Goal: Task Accomplishment & Management: Complete application form

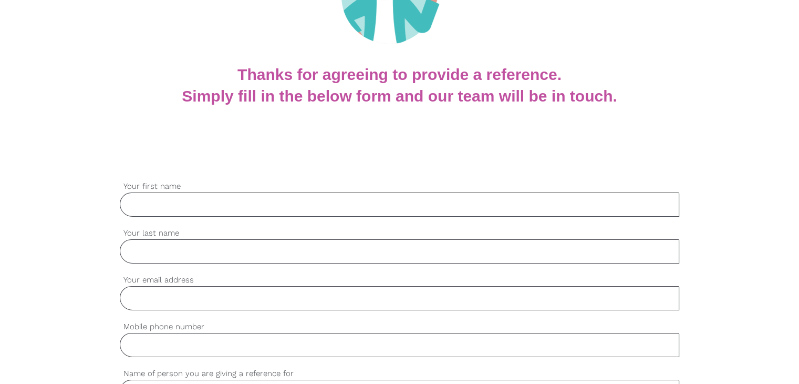
scroll to position [158, 0]
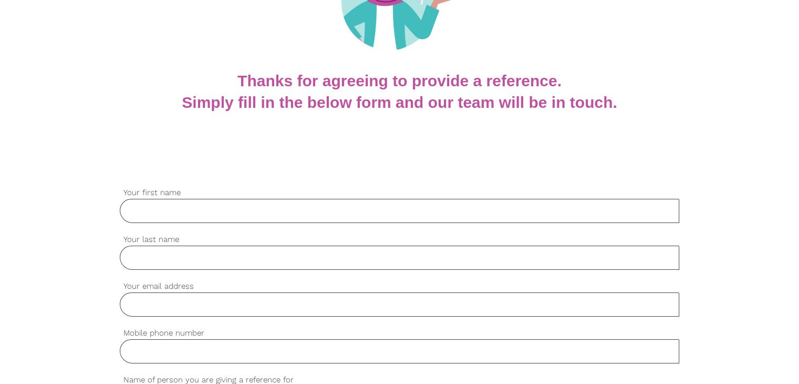
click at [174, 215] on input "Your first name" at bounding box center [400, 211] width 560 height 24
type input "Hemida"
click at [181, 272] on div "settings Your last name" at bounding box center [400, 256] width 560 height 47
click at [185, 264] on input "Your last name" at bounding box center [400, 257] width 560 height 24
type input "Hemida"
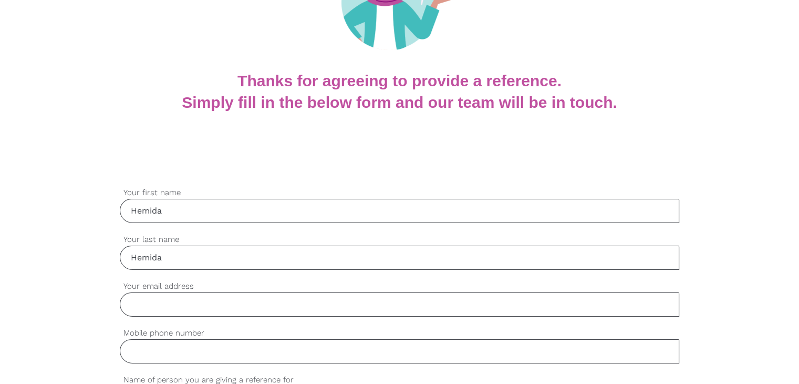
click at [160, 305] on input "Your email address" at bounding box center [400, 304] width 560 height 24
paste input "0410533865"
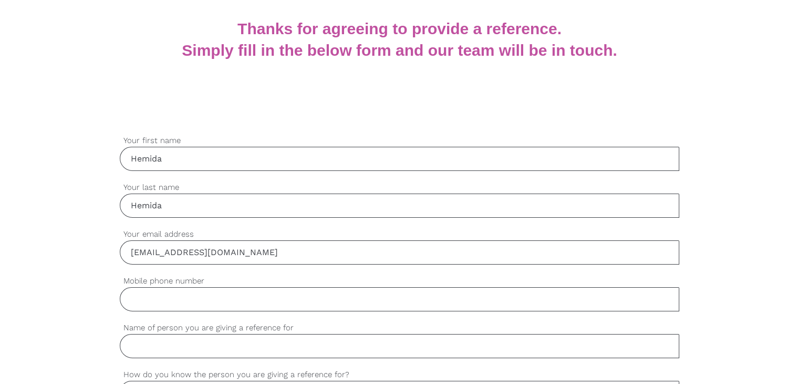
scroll to position [210, 0]
type input "[EMAIL_ADDRESS][DOMAIN_NAME]"
click at [167, 304] on input "Mobile phone number" at bounding box center [400, 298] width 560 height 24
paste input "0410533865"
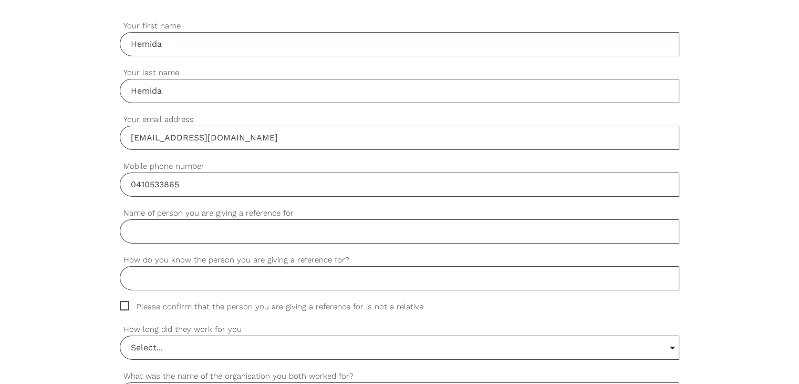
scroll to position [368, 0]
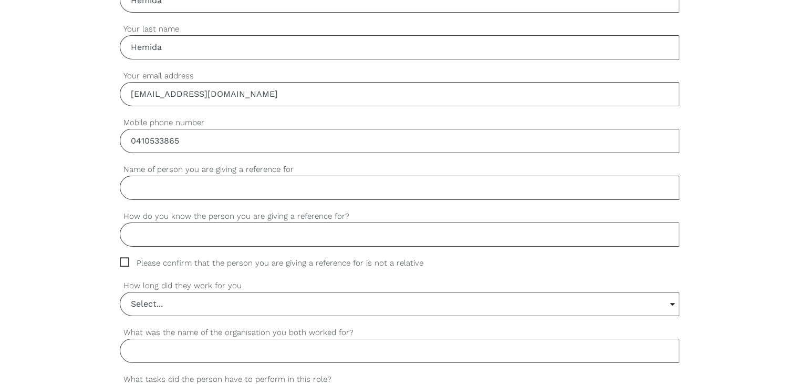
type input "0410533865"
click at [167, 186] on input "Name of person you are giving a reference for" at bounding box center [400, 188] width 560 height 24
drag, startPoint x: 215, startPoint y: 187, endPoint x: 123, endPoint y: 184, distance: 92.0
click at [123, 184] on input "She works for me" at bounding box center [400, 188] width 560 height 24
type input "She works for me"
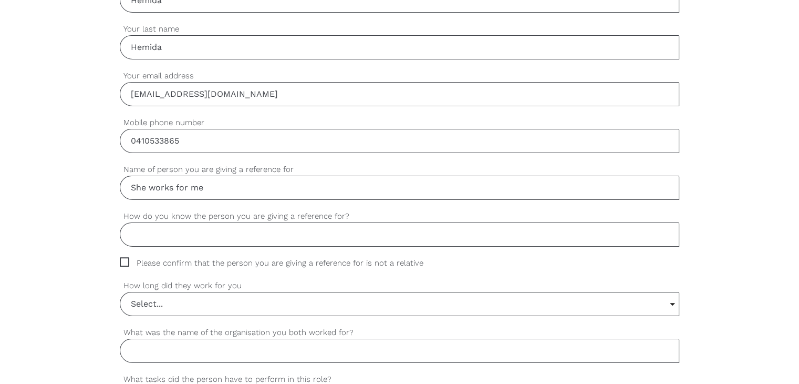
click at [146, 239] on input "How do you know the person you are giving a reference for?" at bounding box center [400, 234] width 560 height 24
paste input "She works for me"
type input "She works for me"
click at [184, 181] on input "She works for me" at bounding box center [400, 188] width 560 height 24
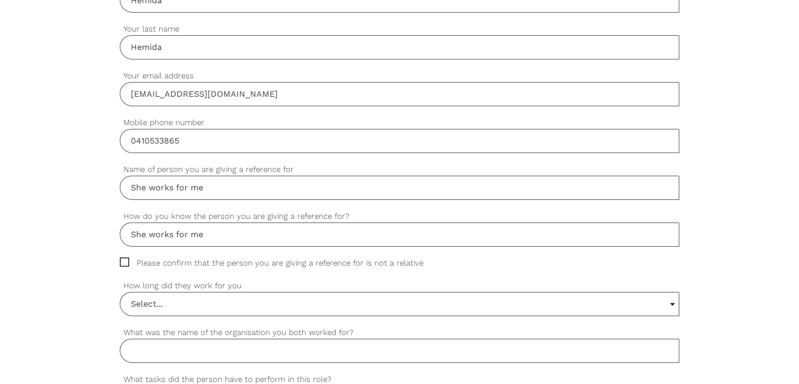
click at [184, 181] on input "She works for me" at bounding box center [400, 188] width 560 height 24
type input "a"
click at [169, 188] on input "[PERSON_NAME] [PERSON_NAME]" at bounding box center [400, 188] width 560 height 24
click at [169, 187] on input "[PERSON_NAME] [PERSON_NAME]" at bounding box center [400, 188] width 560 height 24
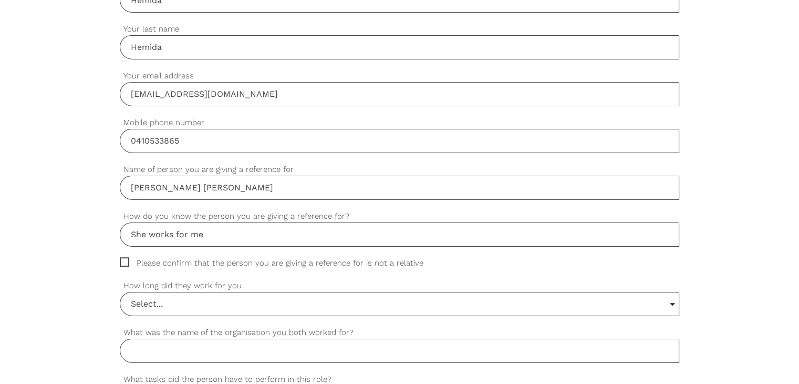
paste input "[PERSON_NAME]"
type input "[PERSON_NAME] [PERSON_NAME]"
click at [121, 260] on span "Please confirm that the person you are giving a reference for is not a relative" at bounding box center [282, 263] width 324 height 12
click at [121, 260] on input "Please confirm that the person you are giving a reference for is not a relative" at bounding box center [123, 260] width 7 height 7
checkbox input "true"
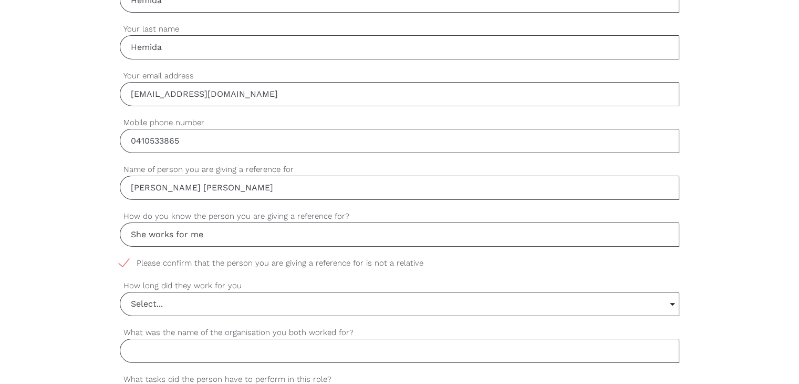
click at [149, 306] on input "Select..." at bounding box center [399, 303] width 559 height 23
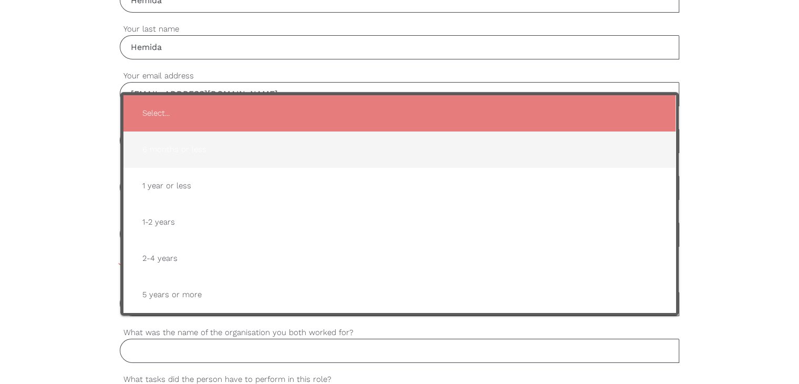
click at [212, 149] on span "6 months or less" at bounding box center [399, 150] width 531 height 26
type input "6 months or less"
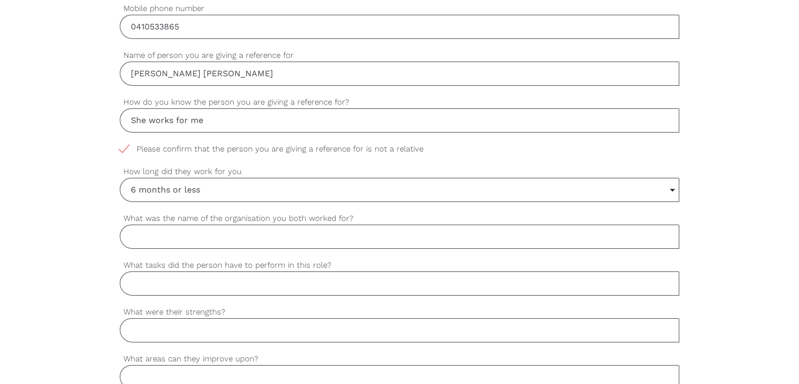
scroll to position [525, 0]
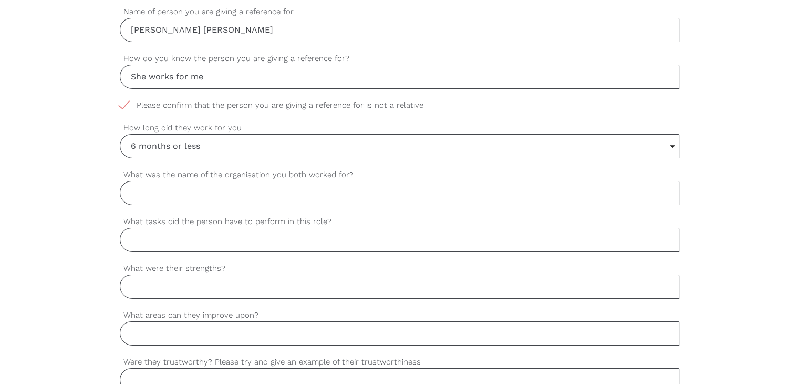
click at [207, 196] on input "What was the name of the organisation you both worked for?" at bounding box center [400, 193] width 560 height 24
type input "Shield Care"
click at [219, 232] on input "What tasks did the person have to perform in this role?" at bounding box center [400, 240] width 560 height 24
type input "Support"
click at [183, 75] on input "She works for me" at bounding box center [400, 77] width 560 height 24
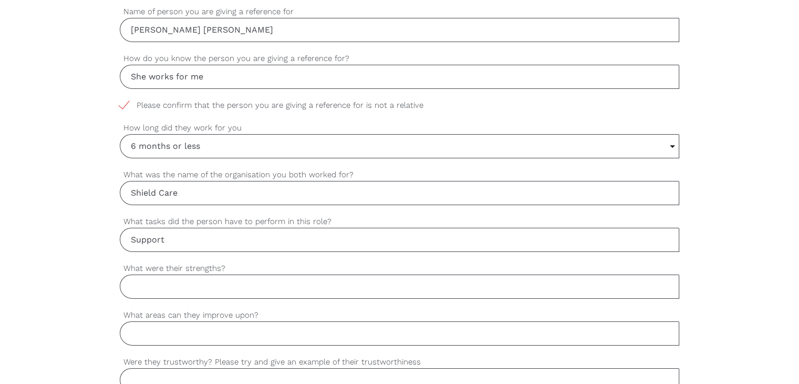
click at [183, 75] on input "She works for me" at bounding box center [400, 77] width 560 height 24
type input "She works with me"
click at [180, 236] on input "Support" at bounding box center [400, 240] width 560 height 24
type input "Support Worker"
click at [141, 284] on input "What were their strengths?" at bounding box center [400, 286] width 560 height 24
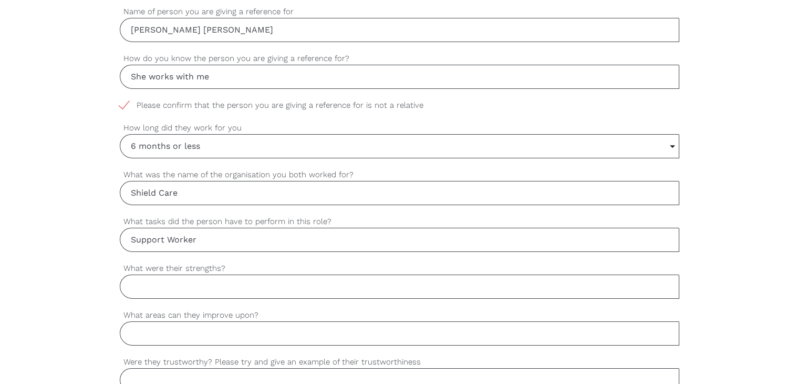
click at [416, 210] on div "settings Shield Care What was the name of the organisation you both worked for?" at bounding box center [400, 192] width 560 height 47
click at [186, 290] on input "What were their strengths?" at bounding box center [400, 286] width 560 height 24
type input "She is a very friendly girl, she gets along very well with the participants, go…"
click at [296, 334] on input "What areas can they improve upon?" at bounding box center [400, 333] width 560 height 24
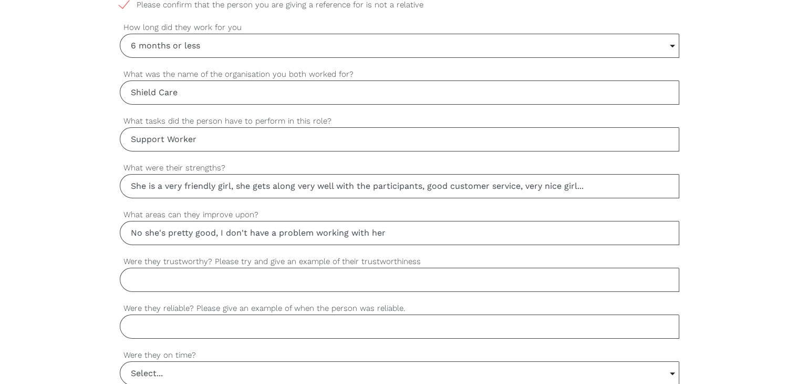
scroll to position [631, 0]
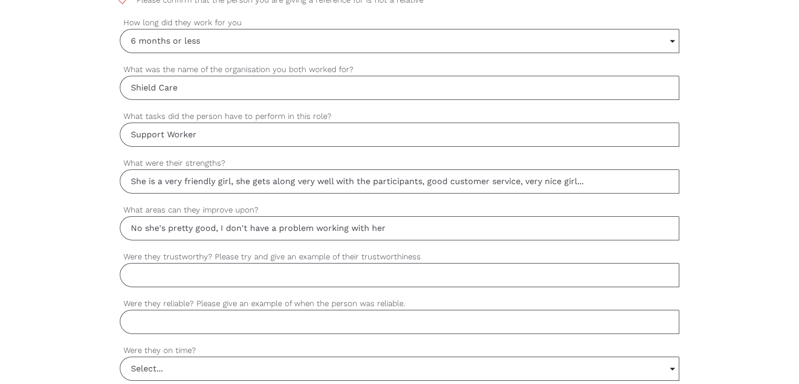
type input "No she's pretty good, I don't have a problem working with her"
click at [265, 284] on input "Were they trustworthy? Please try and give an example of their trustworthiness" at bounding box center [400, 275] width 560 height 24
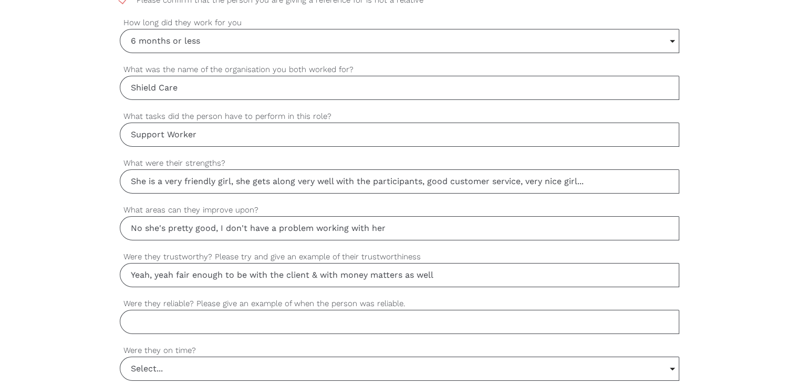
click at [280, 324] on input "Were they reliable? Please give an example of when the person was reliable." at bounding box center [400, 322] width 560 height 24
click at [317, 270] on input "Yeah, yeah fair enough to be with the client & with money matters as well" at bounding box center [400, 275] width 560 height 24
click at [447, 273] on input "Yeah, yeah fair enough to be with the client, with money matters as well" at bounding box center [400, 275] width 560 height 24
type input "Yeah, yeah fair enough to be with the client, with money matters as well & to s…"
click at [261, 320] on input "Were they reliable? Please give an example of when the person was reliable." at bounding box center [400, 322] width 560 height 24
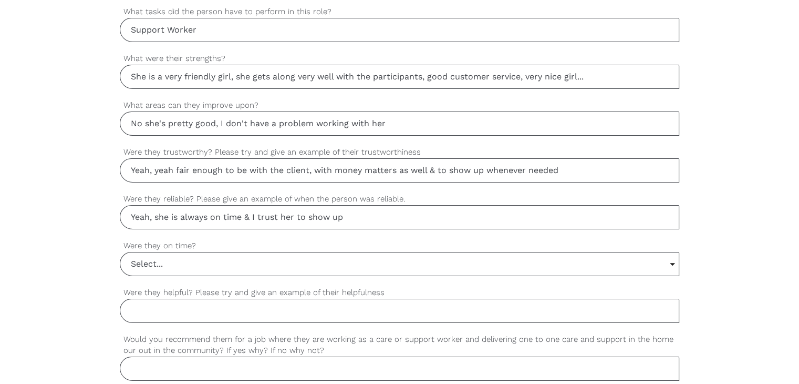
scroll to position [736, 0]
type input "Yeah, she is always on time & I trust her to show up"
click at [154, 267] on input "Select..." at bounding box center [399, 263] width 559 height 23
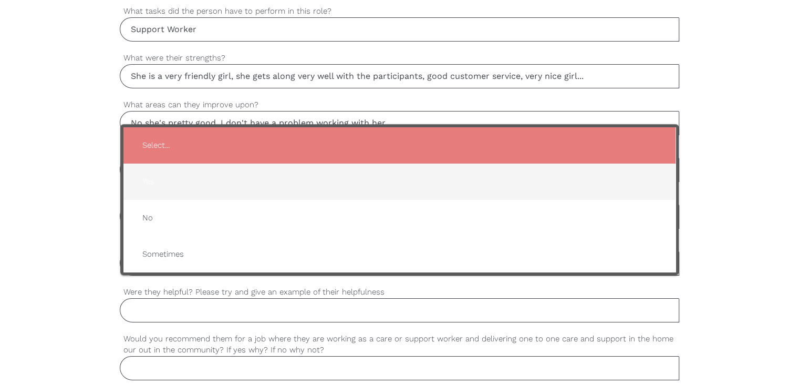
click at [167, 174] on span "Yes" at bounding box center [399, 182] width 531 height 26
type input "Yes"
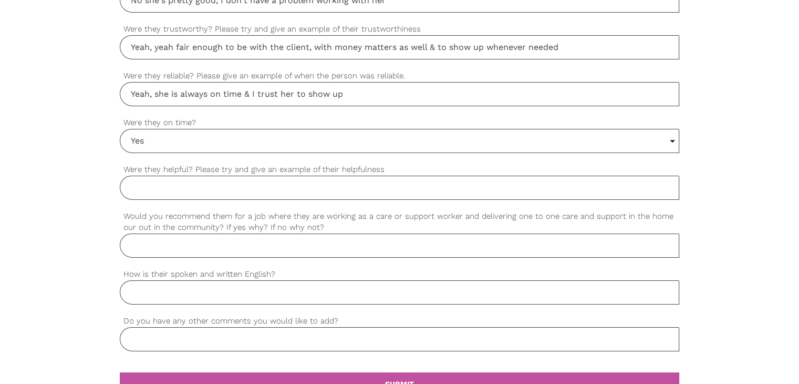
scroll to position [946, 0]
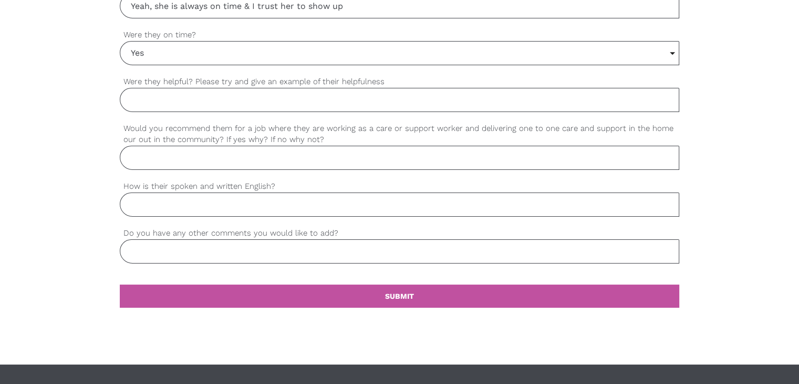
click at [174, 93] on input "Were they helpful? Please try and give an example of their helpfulness" at bounding box center [400, 100] width 560 height 24
type input "Yes, she is helpful to everyone, always ready to help people in need"
click at [140, 159] on input "Would you recommend them for a job where they are working as a care or support …" at bounding box center [400, 158] width 560 height 24
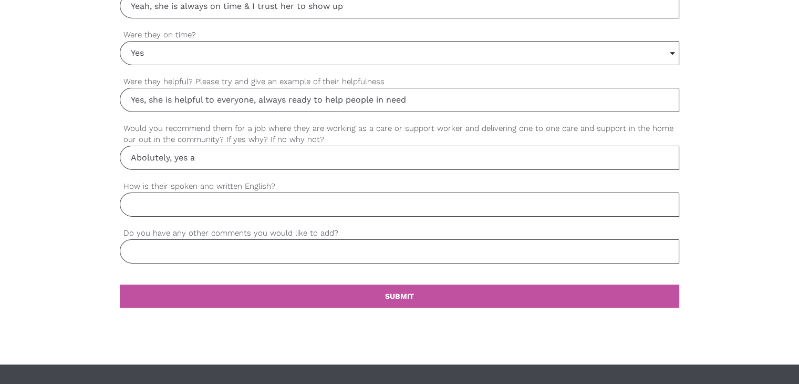
click at [140, 159] on input "Abolutely, yes a" at bounding box center [400, 158] width 560 height 24
click at [216, 157] on input "Absolutely, yes a" at bounding box center [400, 158] width 560 height 24
click at [225, 157] on input "Absolutely, yes she is abeautiful" at bounding box center [400, 158] width 560 height 24
click at [276, 152] on input "Absolutely, yes she is a beautiful" at bounding box center [400, 158] width 560 height 24
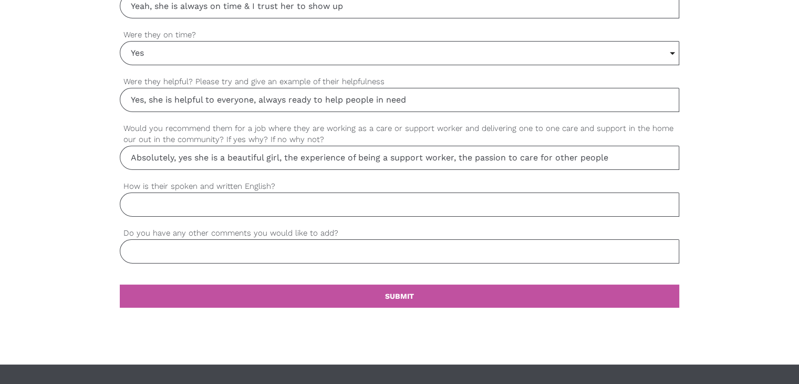
type input "Absolutely, yes she is a beautiful girl, the experience of being a support work…"
click at [215, 204] on input "How is their spoken and written English?" at bounding box center [400, 204] width 560 height 24
type input "its good"
click at [225, 249] on input "Do you have any other comments you would like to add?" at bounding box center [400, 251] width 560 height 24
click at [238, 248] on input "Good Luck to her, she is abeautiful person" at bounding box center [400, 251] width 560 height 24
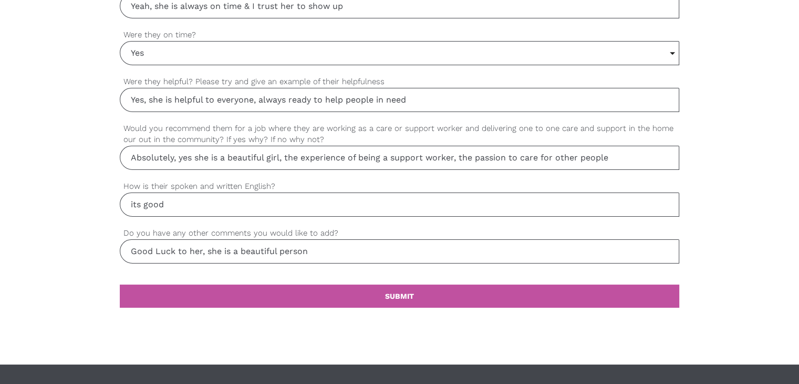
type input "Good Luck to her, she is a beautiful person"
click at [189, 202] on input "its good" at bounding box center [400, 204] width 560 height 24
type input "its good we understand each other"
click at [460, 156] on input "Absolutely, yes she is a beautiful girl, the experience of being a support work…" at bounding box center [400, 158] width 560 height 24
click at [539, 157] on input "Absolutely, yes she is a beautiful girl, the experience of being a support work…" at bounding box center [400, 158] width 560 height 24
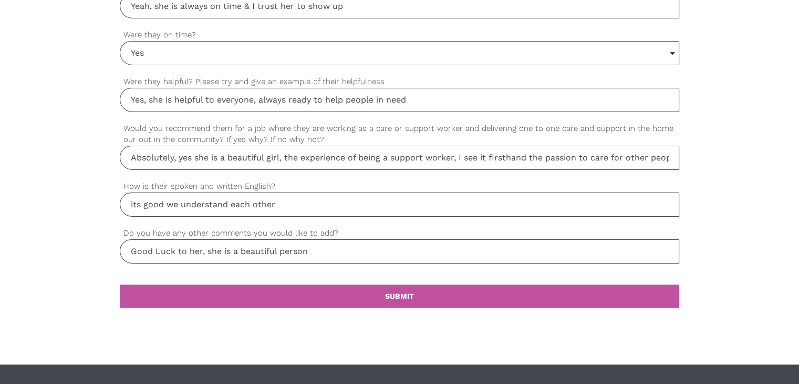
click at [539, 156] on input "Absolutely, yes she is a beautiful girl, the experience of being a support work…" at bounding box center [400, 158] width 560 height 24
click at [458, 159] on input "Absolutely, yes she is a beautiful girl, the experience of being a support work…" at bounding box center [400, 158] width 560 height 24
click at [528, 153] on input "Absolutely, yes she is a beautiful girl, the experience of being a support work…" at bounding box center [400, 158] width 560 height 24
click at [624, 148] on input "Absolutely, yes she is a beautiful girl, the experience of being a support work…" at bounding box center [400, 158] width 560 height 24
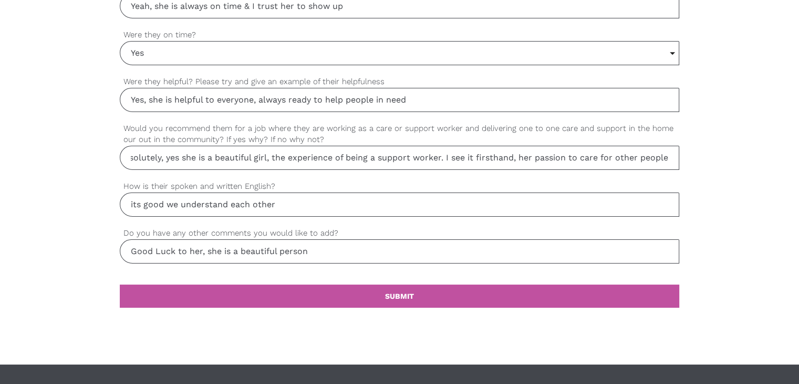
drag, startPoint x: 569, startPoint y: 156, endPoint x: 712, endPoint y: 179, distance: 144.7
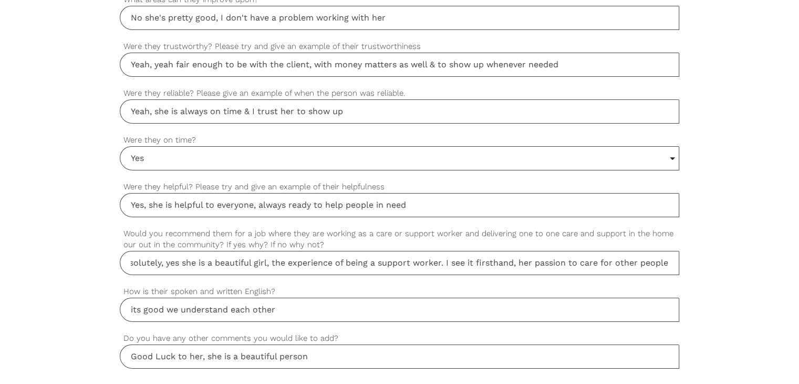
scroll to position [1051, 0]
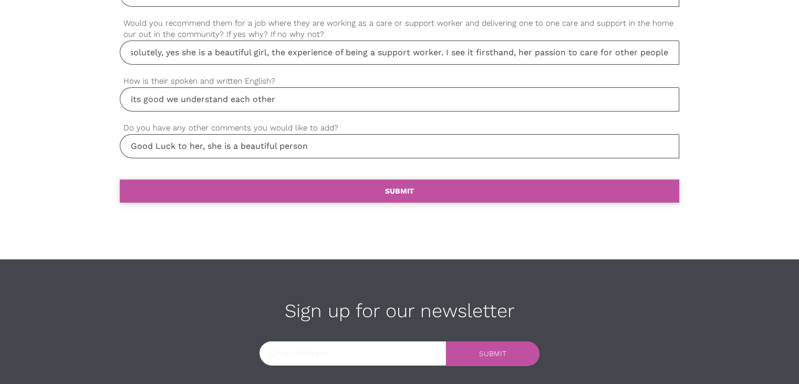
type input "Absolutely, yes she is a beautiful girl, the experience of being a support work…"
click at [409, 191] on link "settings SUBMIT" at bounding box center [400, 190] width 560 height 23
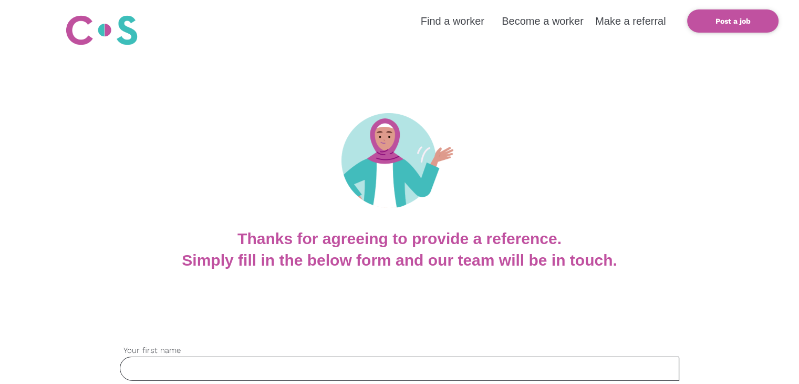
scroll to position [105, 0]
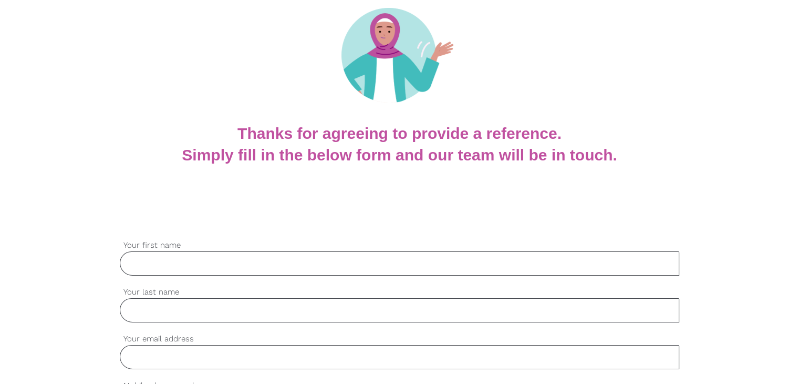
click at [216, 266] on input "Your first name" at bounding box center [400, 263] width 560 height 24
paste input "Dilini Rasanjana Karunarathna"
type input "Dilini Rasanjana Karunarathna"
click at [201, 304] on input "Your last name" at bounding box center [400, 310] width 560 height 24
paste input "Dickwella Vidanage"
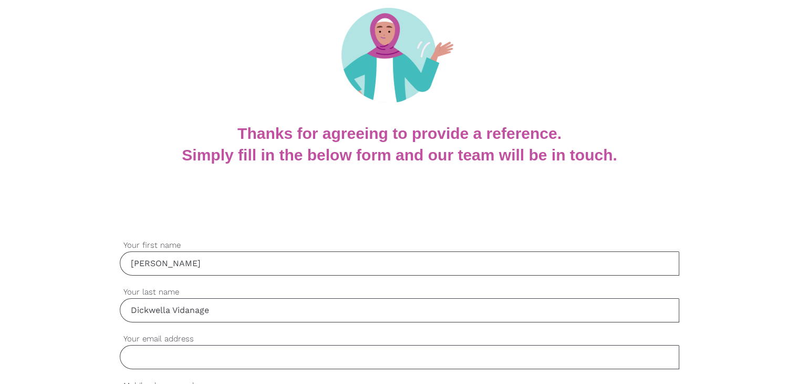
type input "Dickwella Vidanage"
click at [177, 354] on input "Your email address" at bounding box center [400, 357] width 560 height 24
paste input "dilinirasanjana95@gmail.com"
type input "dilinirasanjana95@gmail.com"
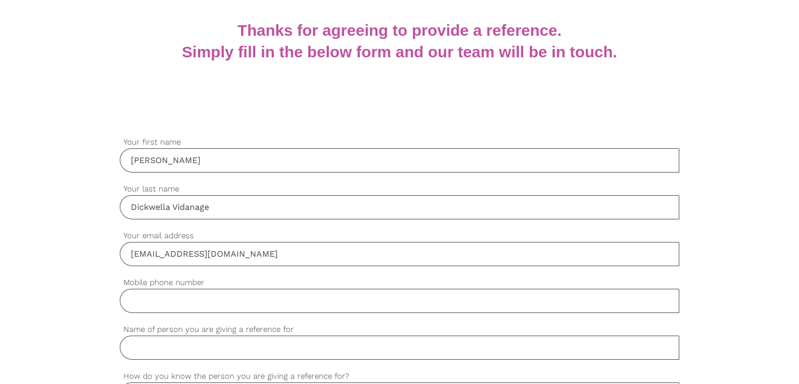
scroll to position [210, 0]
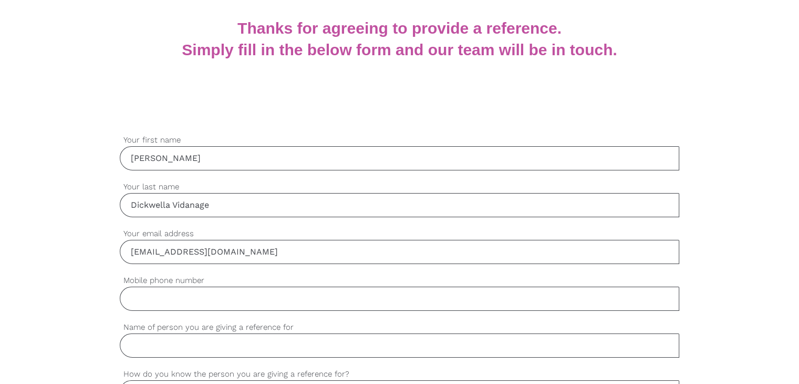
click at [189, 306] on input "Mobile phone number" at bounding box center [400, 298] width 560 height 24
paste input "0435350993"
type input "0435350993"
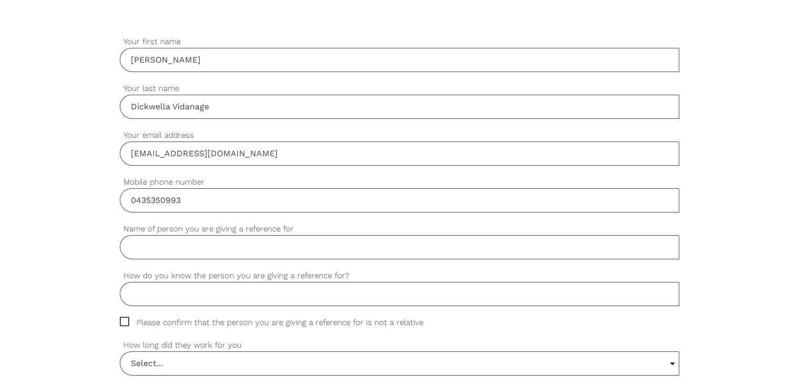
scroll to position [315, 0]
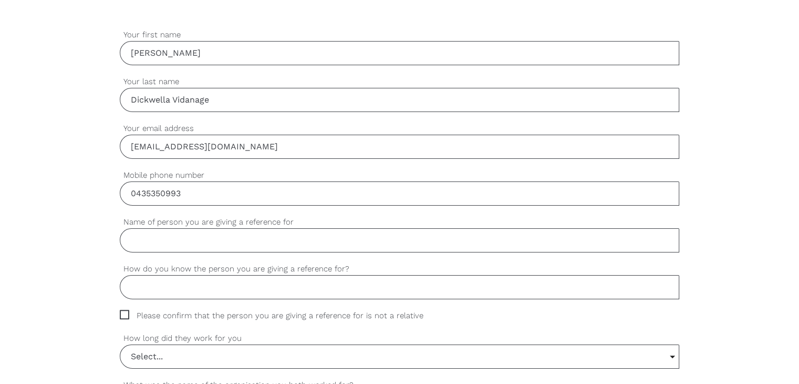
click at [176, 234] on input "Name of person you are giving a reference for" at bounding box center [400, 240] width 560 height 24
paste input "K M Pamoda P M Karunarathne"
type input "K M Pamoda P M Karunarathne"
click at [215, 288] on input "How do you know the person you are giving a reference for?" at bounding box center [400, 287] width 560 height 24
paste input "Colleague"
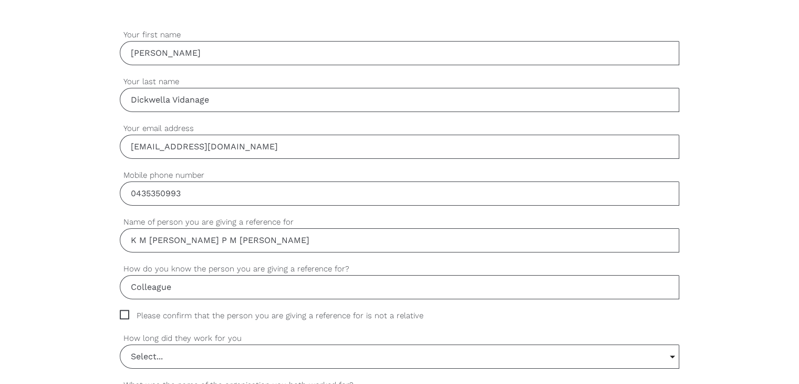
type input "Colleague"
click at [126, 311] on span "Please confirm that the person you are giving a reference for is not a relative" at bounding box center [282, 316] width 324 height 12
click at [126, 311] on input "Please confirm that the person you are giving a reference for is not a relative" at bounding box center [123, 313] width 7 height 7
checkbox input "true"
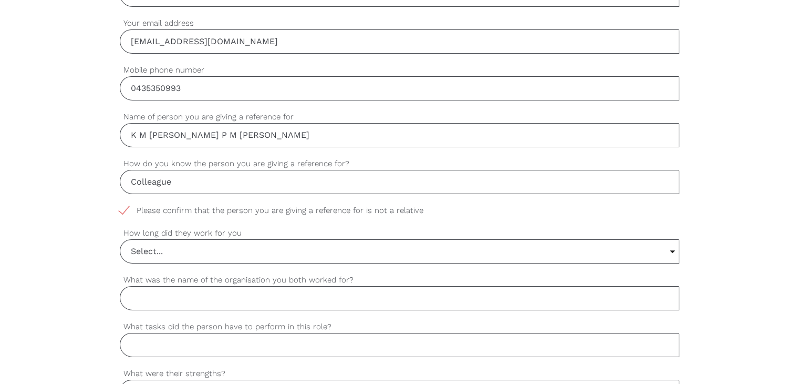
click at [210, 249] on input "Select..." at bounding box center [399, 251] width 559 height 23
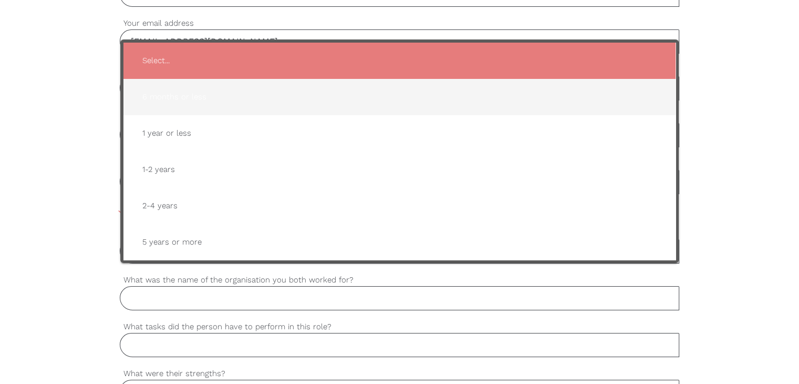
click at [204, 95] on span "6 months or less" at bounding box center [399, 97] width 531 height 26
type input "6 months or less"
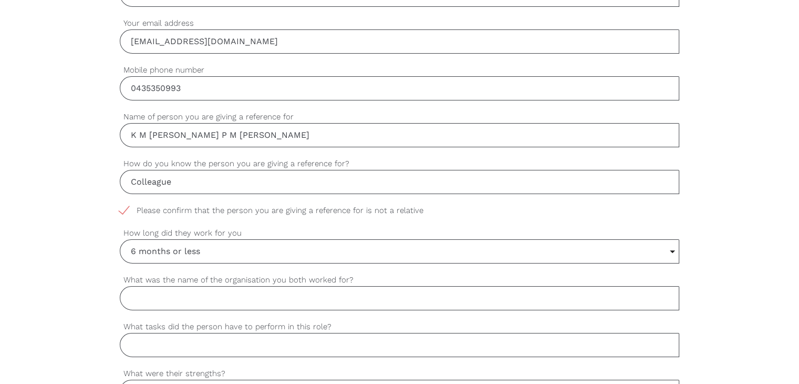
click at [172, 299] on input "What was the name of the organisation you both worked for?" at bounding box center [400, 298] width 560 height 24
paste input "HomageCare"
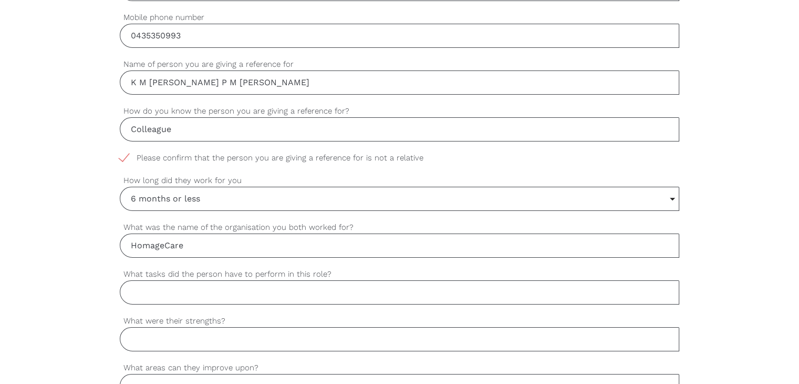
type input "HomageCare"
drag, startPoint x: 182, startPoint y: 293, endPoint x: 167, endPoint y: 257, distance: 39.1
click at [182, 293] on input "What tasks did the person have to perform in this role?" at bounding box center [400, 292] width 560 height 24
paste input "Support Worker"
type input "Support Worker"
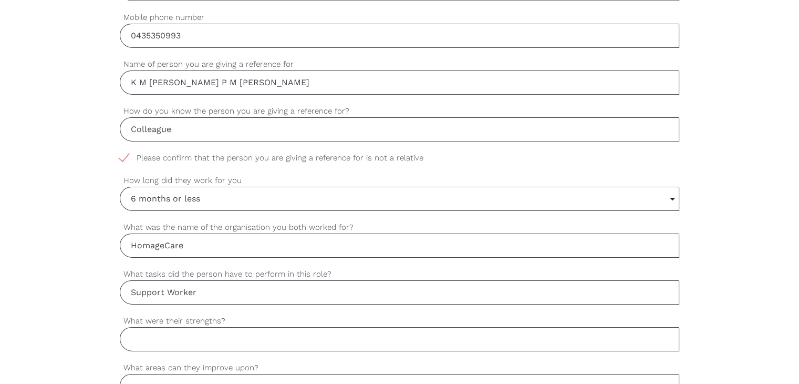
click at [177, 334] on input "What were their strengths?" at bounding box center [400, 339] width 560 height 24
paste input "patience when working with clients, Time management, and respectful"
type input "patience when working with clients, Time management, and respectful"
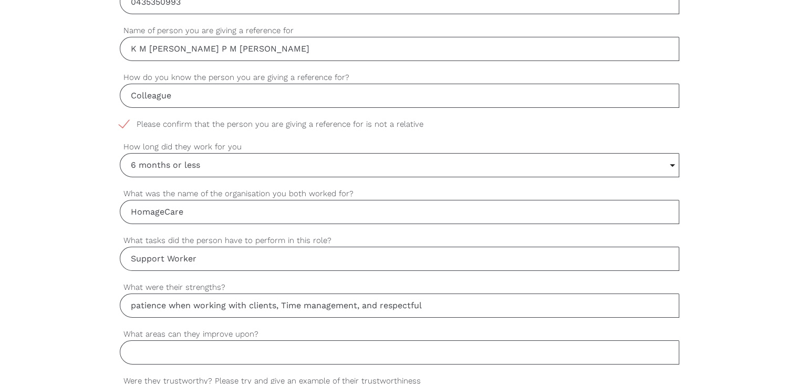
scroll to position [525, 0]
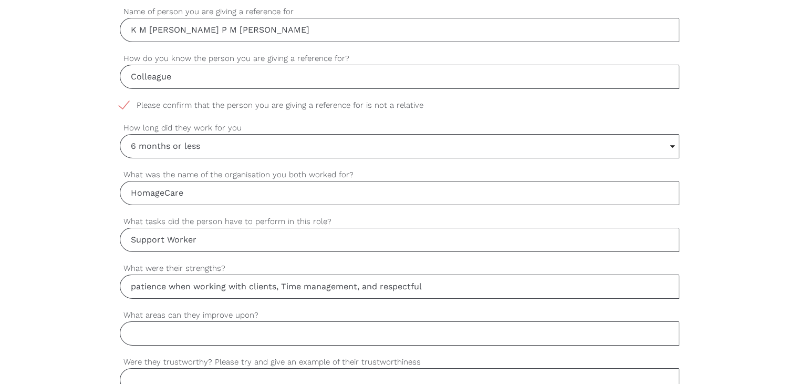
click at [159, 333] on input "What areas can they improve upon?" at bounding box center [400, 333] width 560 height 24
paste input "She can further enhance her technical skills and knowledge of care-related tool…"
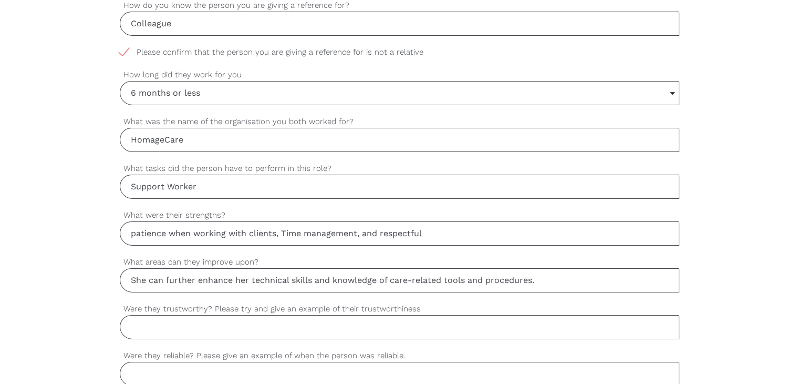
scroll to position [631, 0]
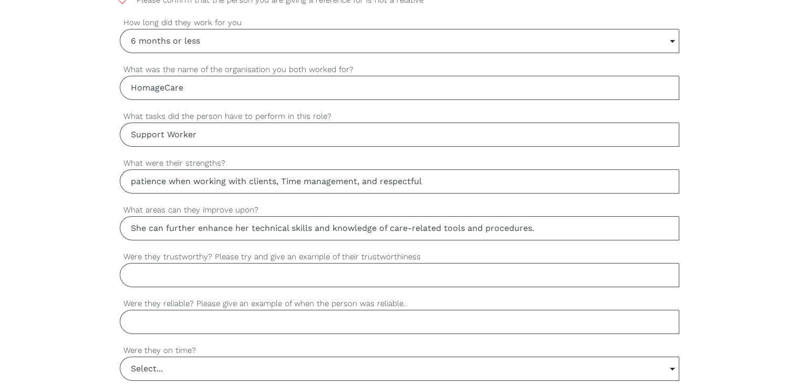
type input "She can further enhance her technical skills and knowledge of care-related tool…"
click at [208, 278] on input "Were they trustworthy? Please try and give an example of their trustworthiness" at bounding box center [400, 275] width 560 height 24
paste input "Yes. She consistently showed honesty and integrity in their work. For example, …"
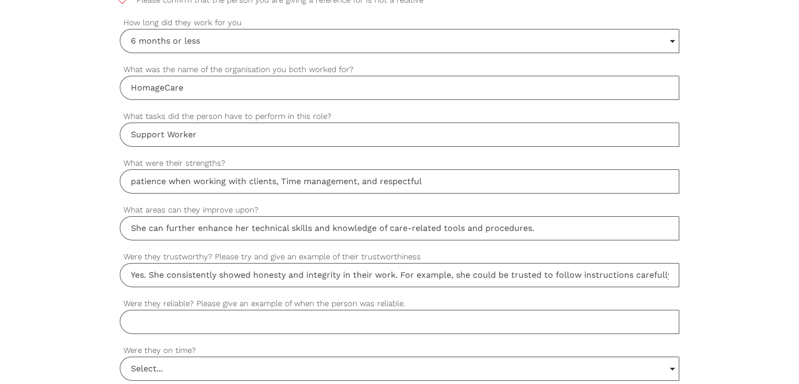
scroll to position [0, 158]
type input "Yes. She consistently showed honesty and integrity in their work. For example, …"
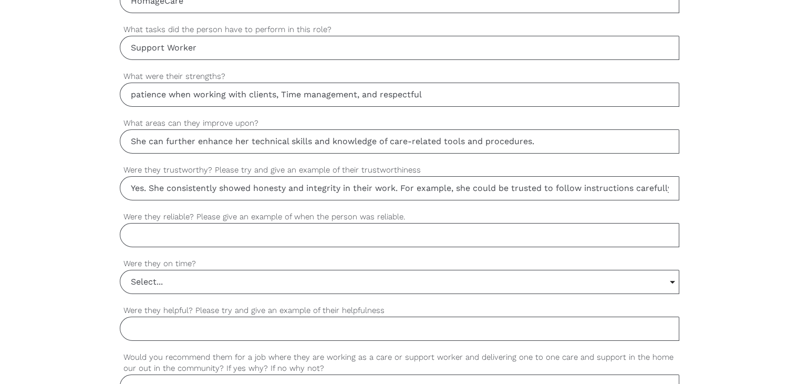
scroll to position [736, 0]
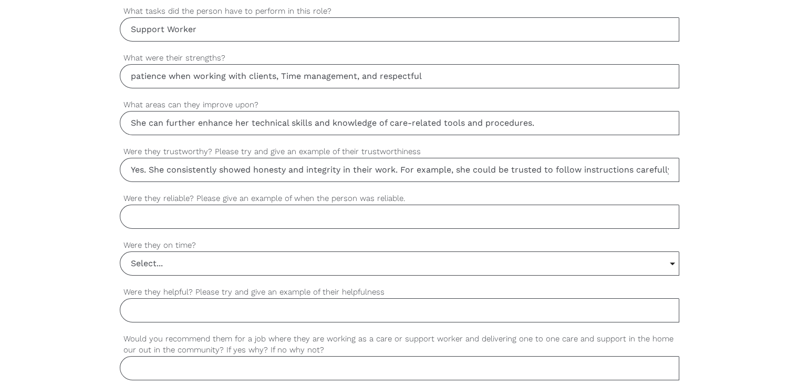
click at [177, 308] on input "Were they helpful? Please try and give an example of their helpfulness" at bounding box center [400, 310] width 560 height 24
paste input "Yes, Pamoda was always very helpful and reliable. She completed her tasks with …"
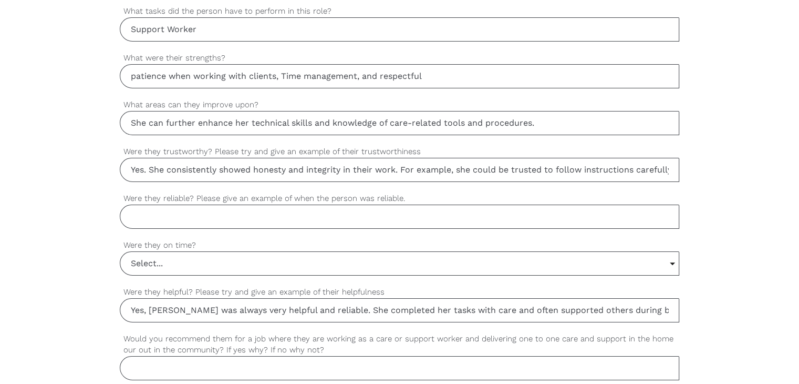
scroll to position [0, 444]
drag, startPoint x: 177, startPoint y: 308, endPoint x: 807, endPoint y: 261, distance: 631.3
click at [799, 261] on html "Find a worker Become a worker Make a referral settings Post a job Thanks for ag…" at bounding box center [399, 18] width 799 height 1508
type input "Yes, Pamoda was always very helpful and reliable. She completed her tasks with …"
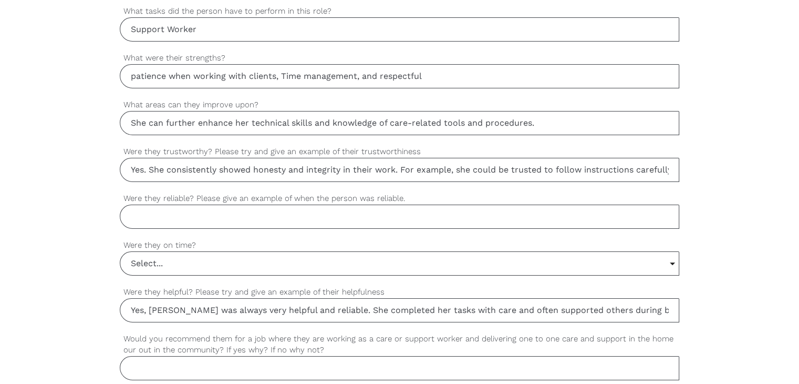
click at [181, 219] on input "Were they reliable? Please give an example of when the person was reliable." at bounding box center [400, 216] width 560 height 24
paste input "es. She consistently showed reliability by arriving on time for every shift and…"
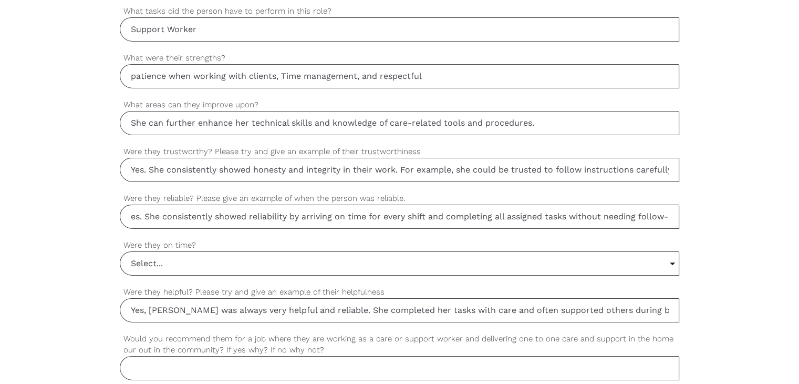
drag, startPoint x: 99, startPoint y: 231, endPoint x: 80, endPoint y: 232, distance: 19.5
click at [80, 232] on div "settings Dilini Rasanjana Karunarathna Your first name settings Dickwella Vidan…" at bounding box center [399, 80] width 799 height 987
click at [130, 209] on input "es. She consistently showed reliability by arriving on time for every shift and…" at bounding box center [400, 216] width 560 height 24
type input "Yes. She consistently showed reliability by arriving on time for every shift an…"
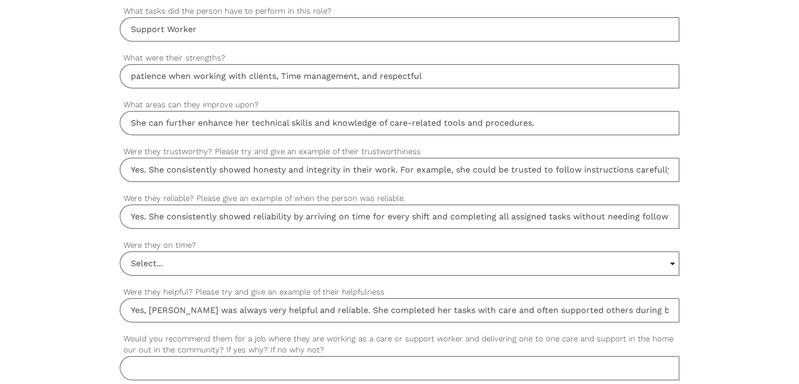
click at [162, 257] on input "Select..." at bounding box center [399, 263] width 559 height 23
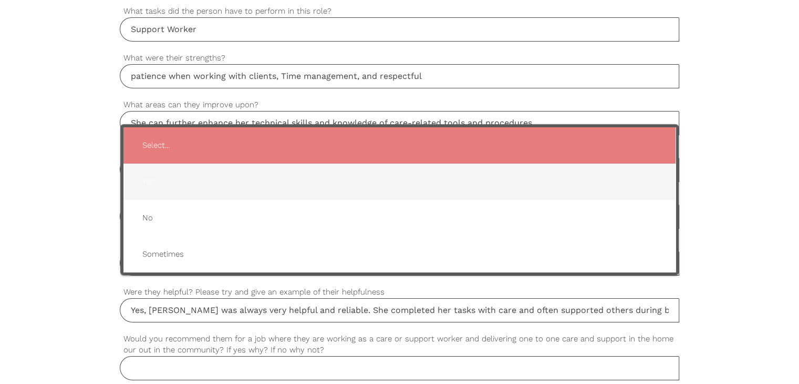
click at [179, 175] on span "Yes" at bounding box center [399, 182] width 531 height 26
type input "Yes"
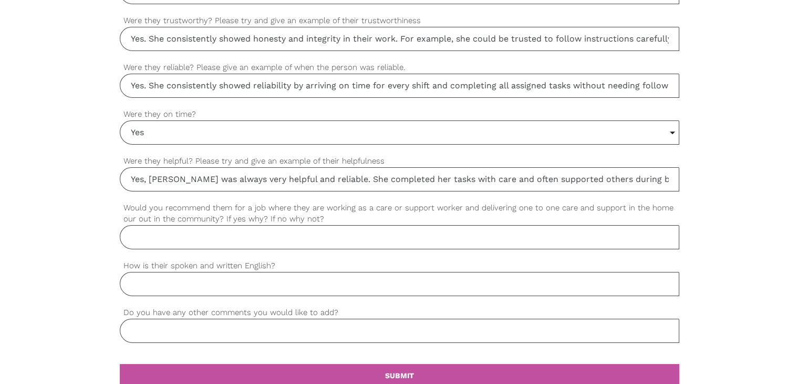
scroll to position [893, 0]
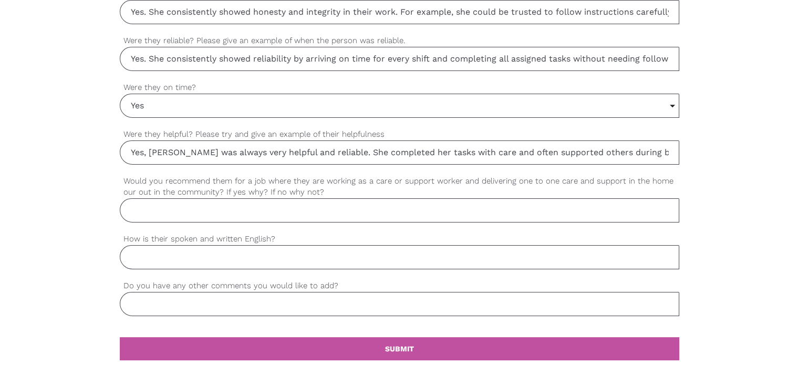
click at [207, 208] on input "Would you recommend them for a job where they are working as a care or support …" at bounding box center [400, 210] width 560 height 24
paste input "Yes, I would definitely recommend her for a care or support worker role. She is…"
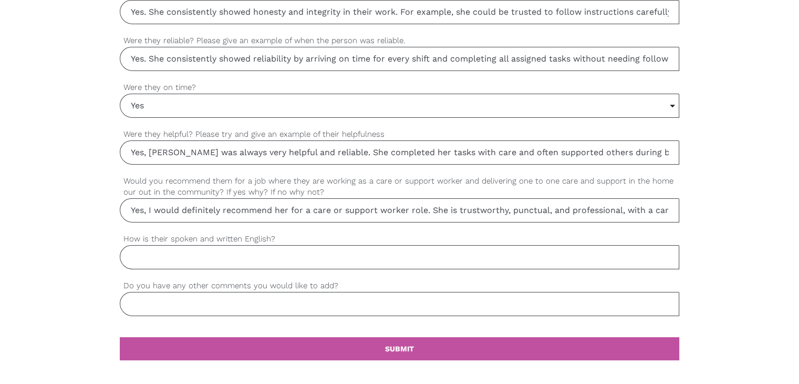
scroll to position [0, 444]
drag, startPoint x: 207, startPoint y: 208, endPoint x: 801, endPoint y: 195, distance: 593.9
type input "Yes, I would definitely recommend her for a care or support worker role. She is…"
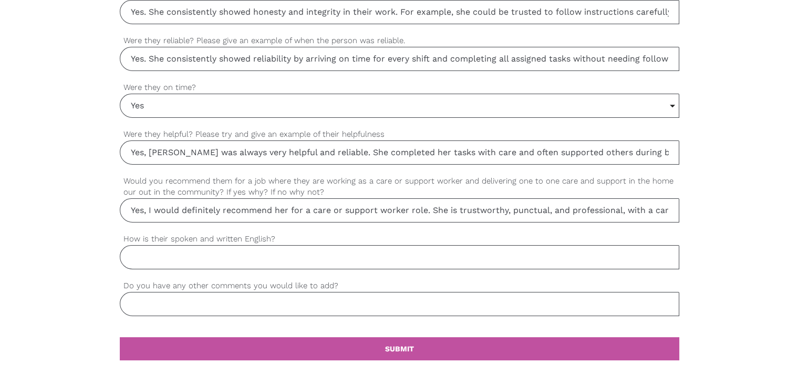
click at [238, 255] on input "How is their spoken and written English?" at bounding box center [400, 257] width 560 height 24
paste input "Good"
type input "Good"
click at [209, 297] on input "Do you have any other comments you would like to add?" at bounding box center [400, 304] width 560 height 24
paste input "She is committed and professional support worker who would be a valuable asset …"
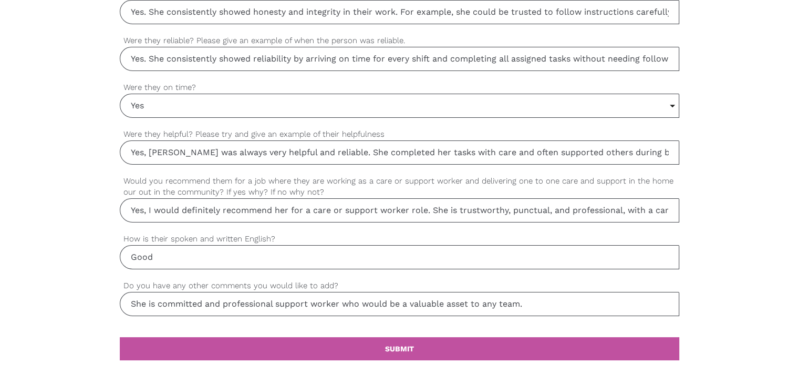
type input "She is committed and professional support worker who would be a valuable asset …"
click at [202, 284] on label "Do you have any other comments you would like to add?" at bounding box center [400, 286] width 560 height 12
drag, startPoint x: 447, startPoint y: 150, endPoint x: 723, endPoint y: 162, distance: 275.6
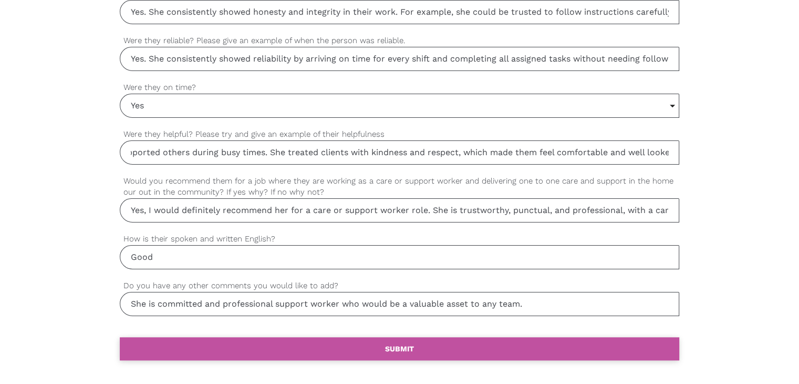
click at [418, 346] on link "settings SUBMIT" at bounding box center [400, 348] width 560 height 23
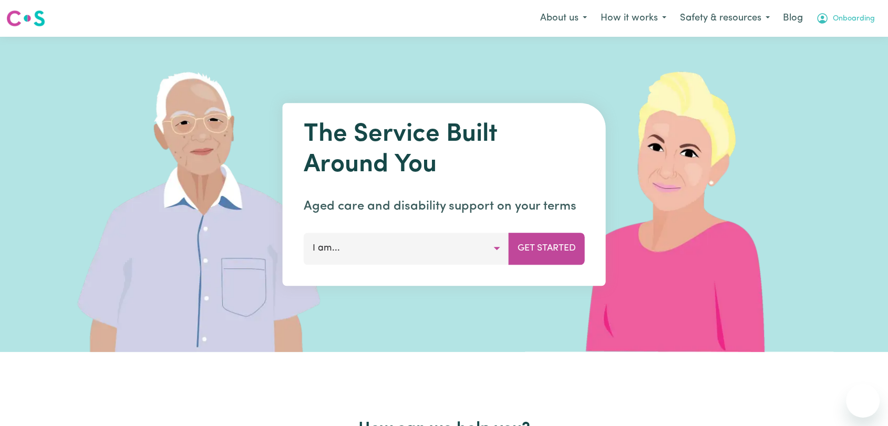
click at [849, 17] on span "Onboarding" at bounding box center [854, 19] width 42 height 12
drag, startPoint x: 833, startPoint y: 61, endPoint x: 841, endPoint y: 57, distance: 8.9
click at [833, 61] on link "Logout" at bounding box center [839, 60] width 83 height 20
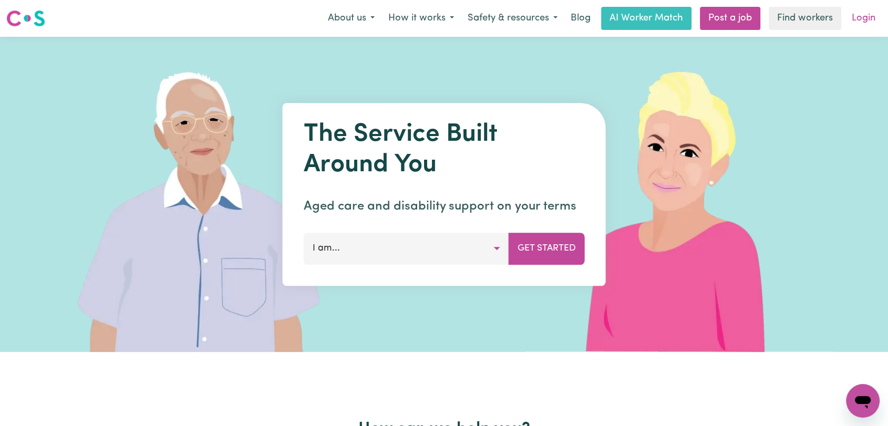
click at [861, 22] on link "Login" at bounding box center [864, 18] width 36 height 23
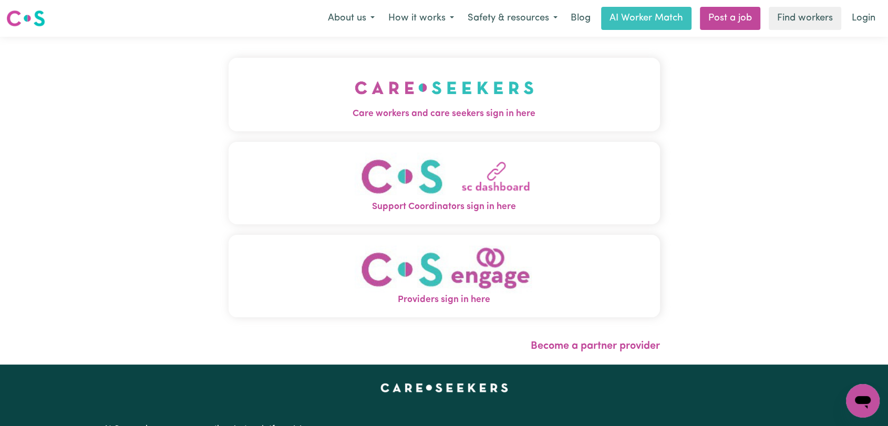
click at [380, 73] on img "Care workers and care seekers sign in here" at bounding box center [444, 87] width 179 height 39
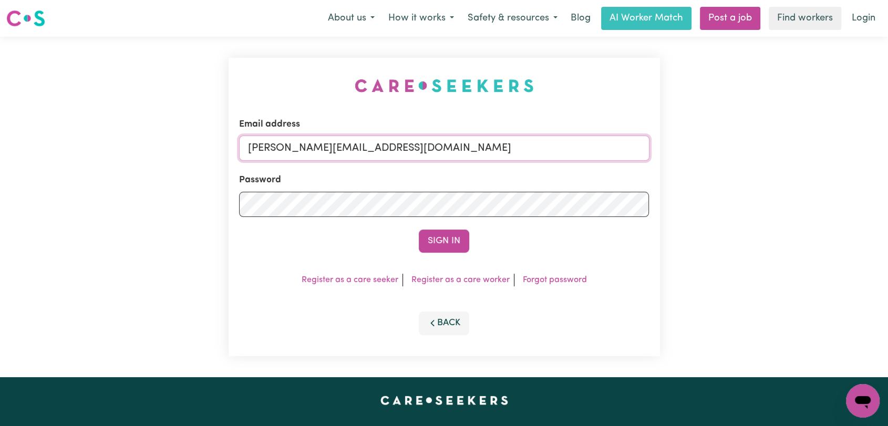
click at [425, 142] on input "[PERSON_NAME][EMAIL_ADDRESS][DOMAIN_NAME]" at bounding box center [444, 148] width 410 height 25
drag, startPoint x: 300, startPoint y: 148, endPoint x: 435, endPoint y: 151, distance: 134.6
click at [435, 151] on input "Superuser~[EMAIL_ADDRESS][DOMAIN_NAME]" at bounding box center [444, 148] width 410 height 25
paste input "gabrielabpss.15@g"
type input "Superuser~[EMAIL_ADDRESS][DOMAIN_NAME]"
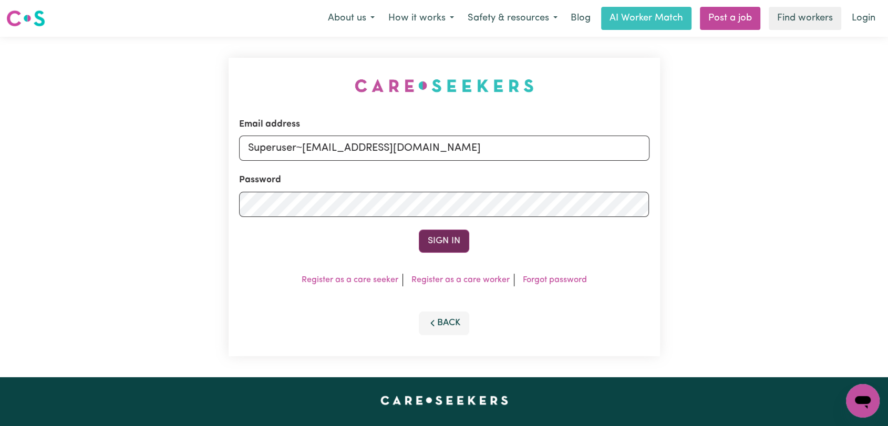
click at [431, 239] on button "Sign In" at bounding box center [444, 241] width 50 height 23
